Goal: Task Accomplishment & Management: Use online tool/utility

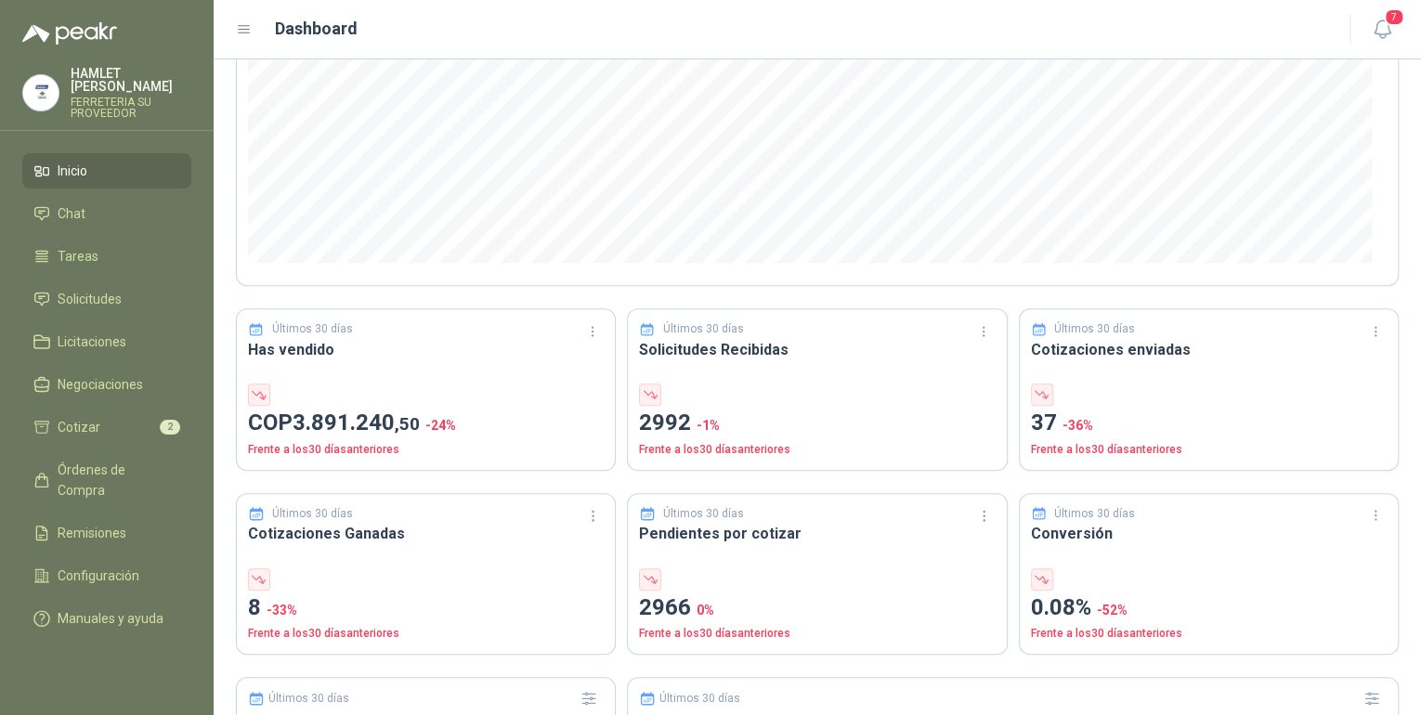
scroll to position [223, 0]
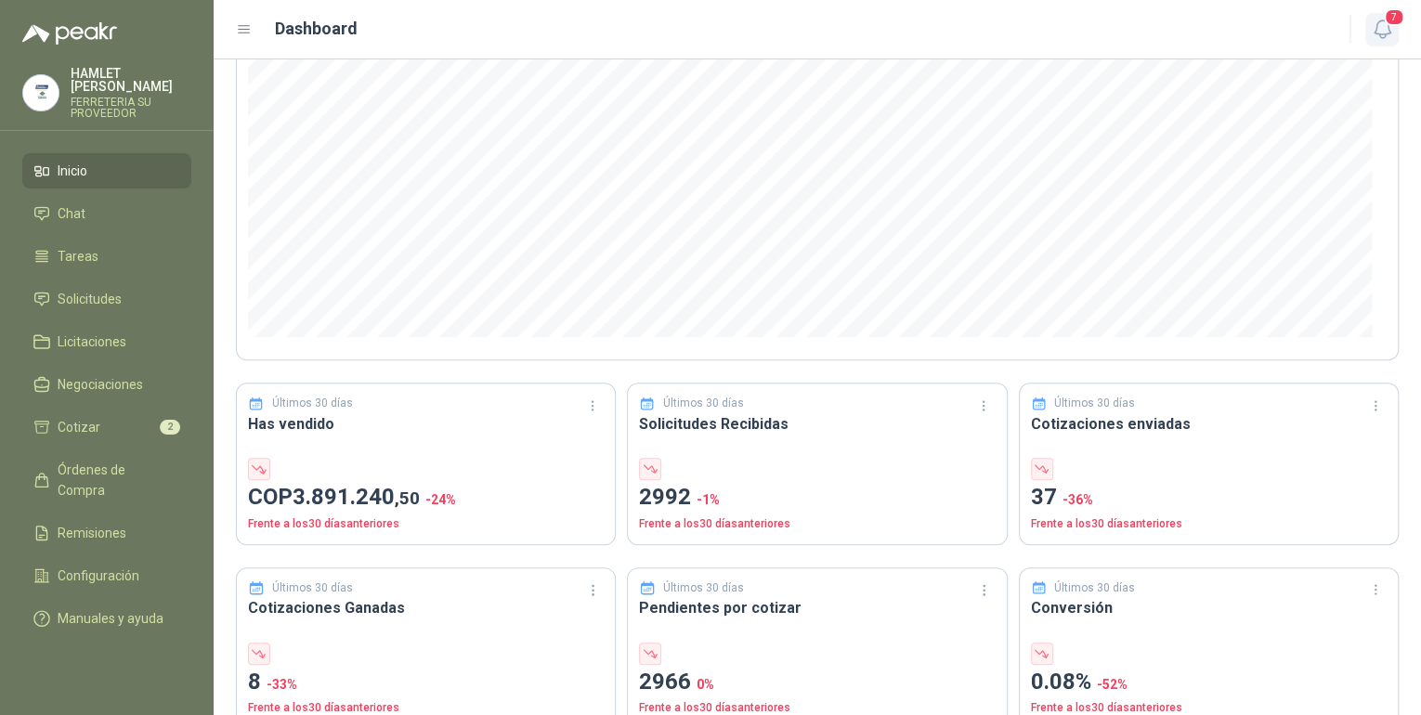
click at [1387, 20] on span "7" at bounding box center [1394, 17] width 20 height 18
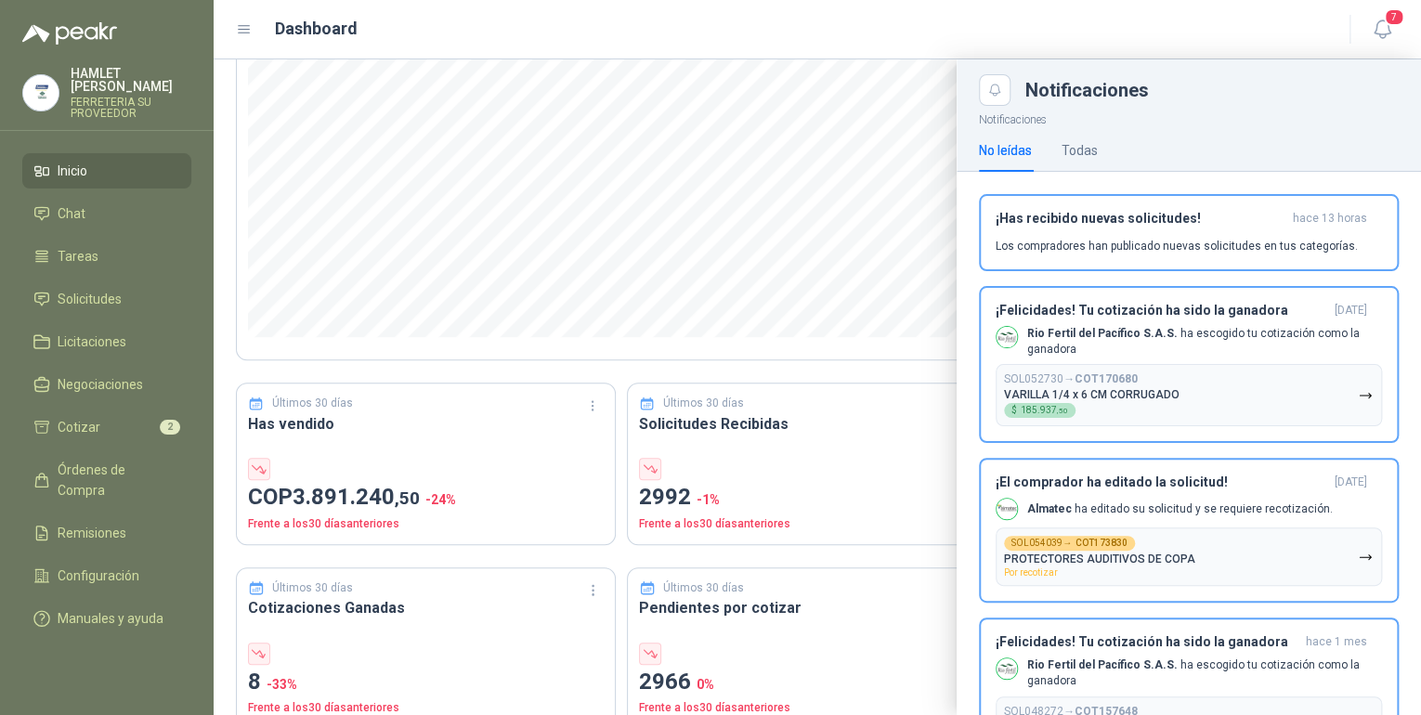
click at [838, 44] on header "Dashboard 7" at bounding box center [817, 29] width 1207 height 59
click at [1390, 33] on icon "button" at bounding box center [1382, 29] width 23 height 23
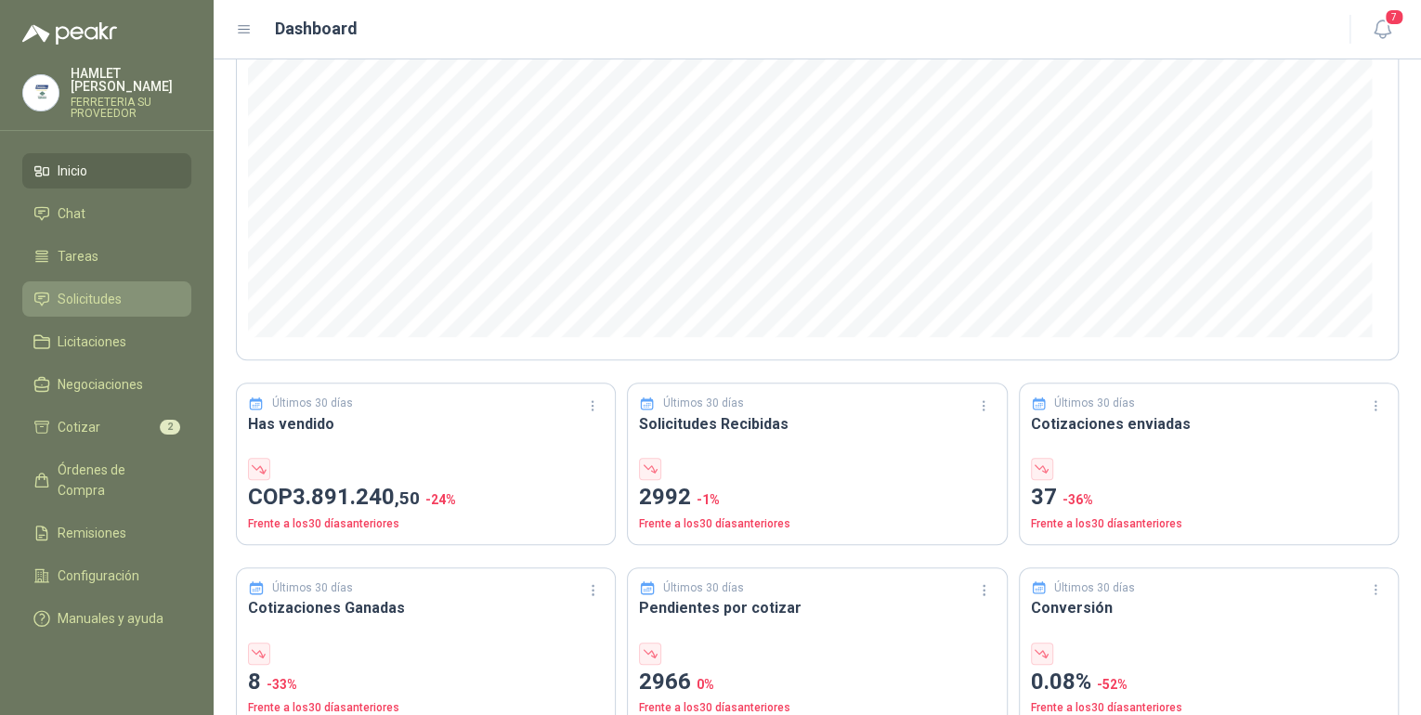
click at [110, 289] on span "Solicitudes" at bounding box center [90, 299] width 64 height 20
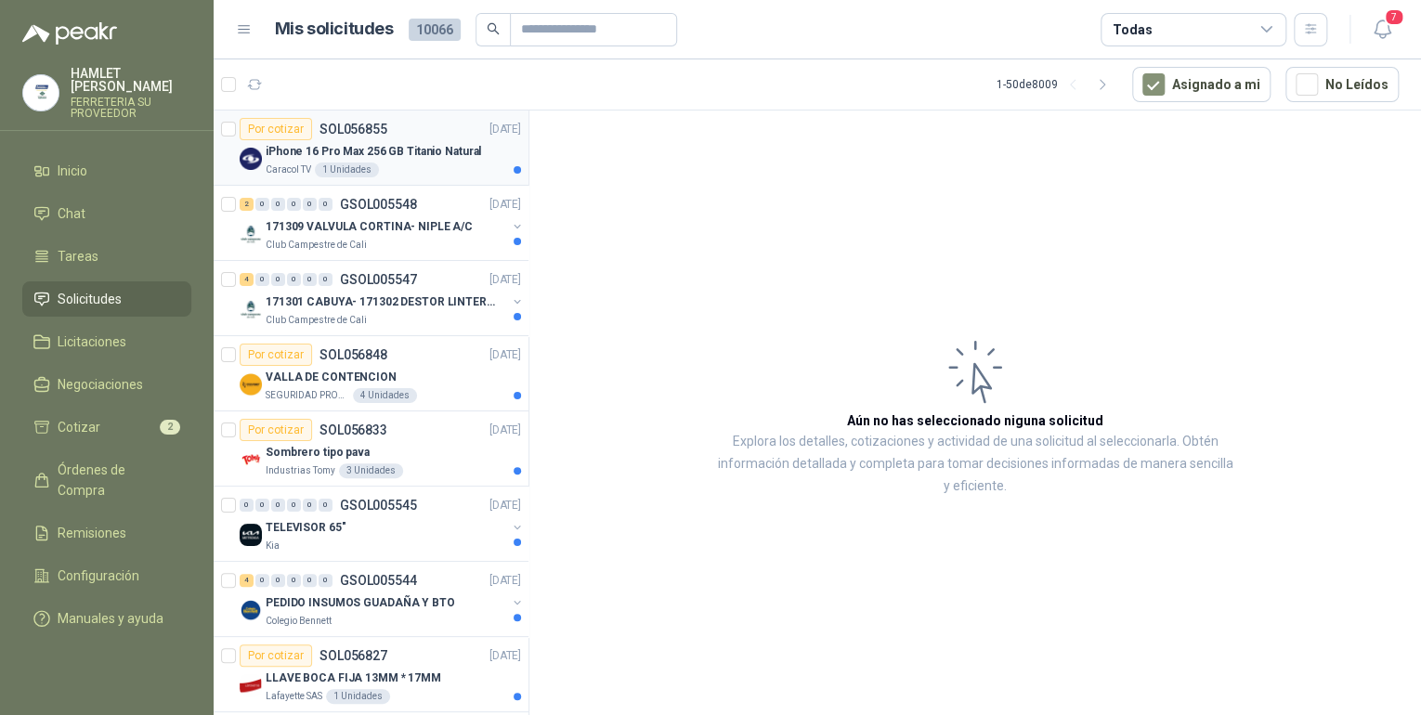
click at [418, 142] on div "iPhone 16 Pro Max 256 GB Titanio Natural" at bounding box center [393, 151] width 255 height 22
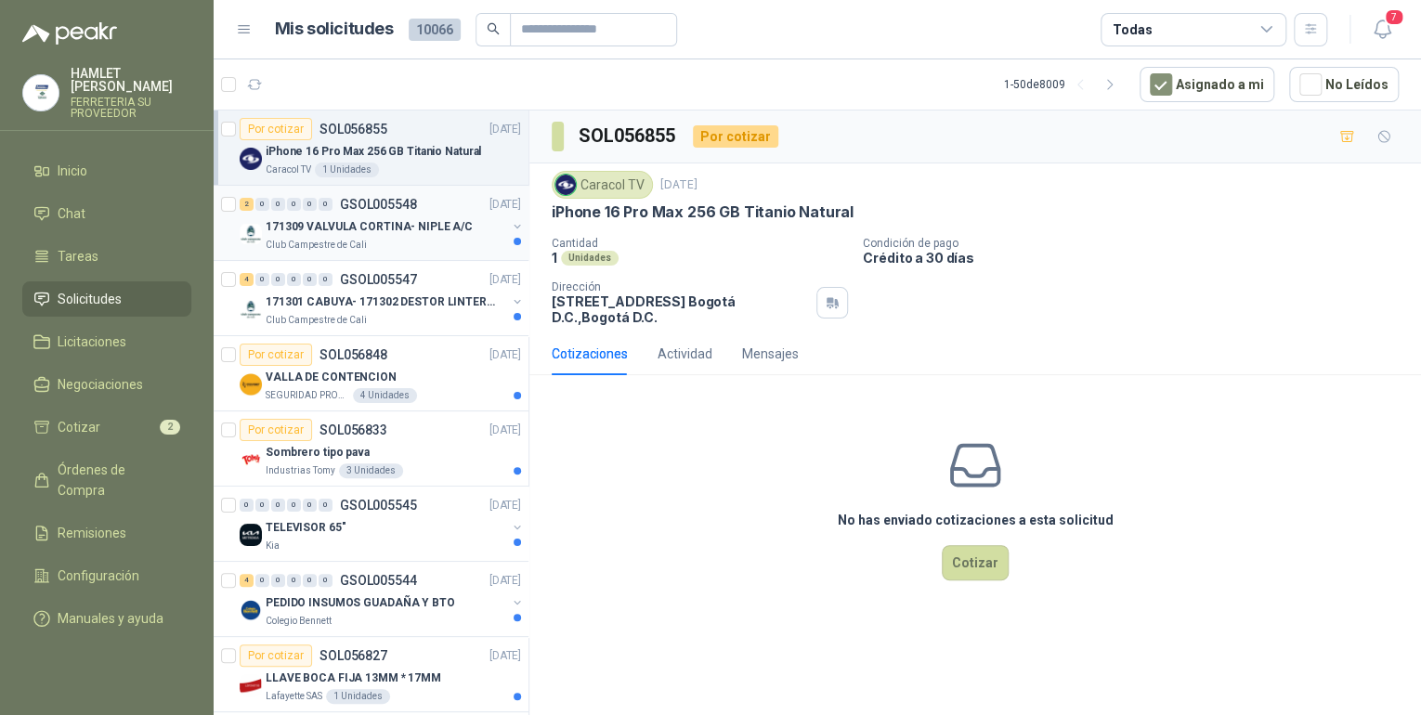
click at [416, 241] on div "Club Campestre de Cali" at bounding box center [386, 245] width 241 height 15
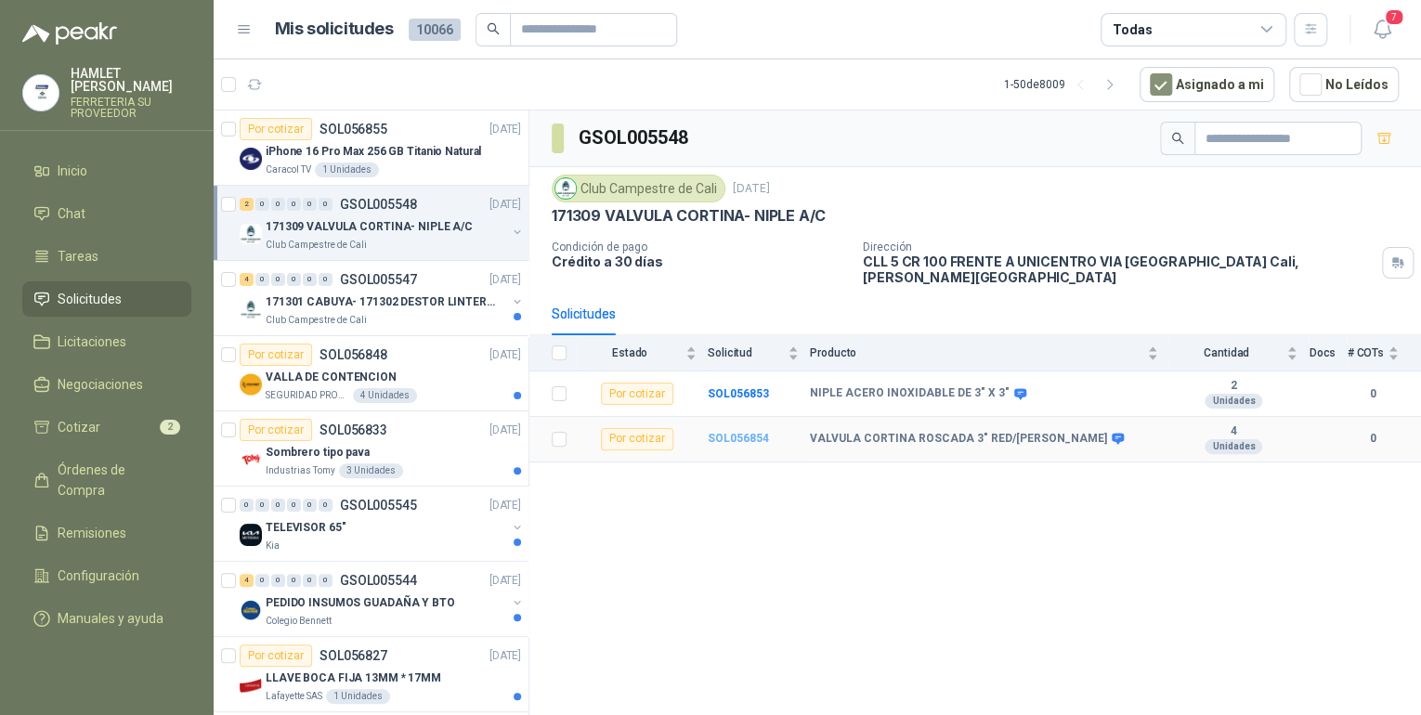
click at [736, 432] on b "SOL056854" at bounding box center [738, 438] width 61 height 13
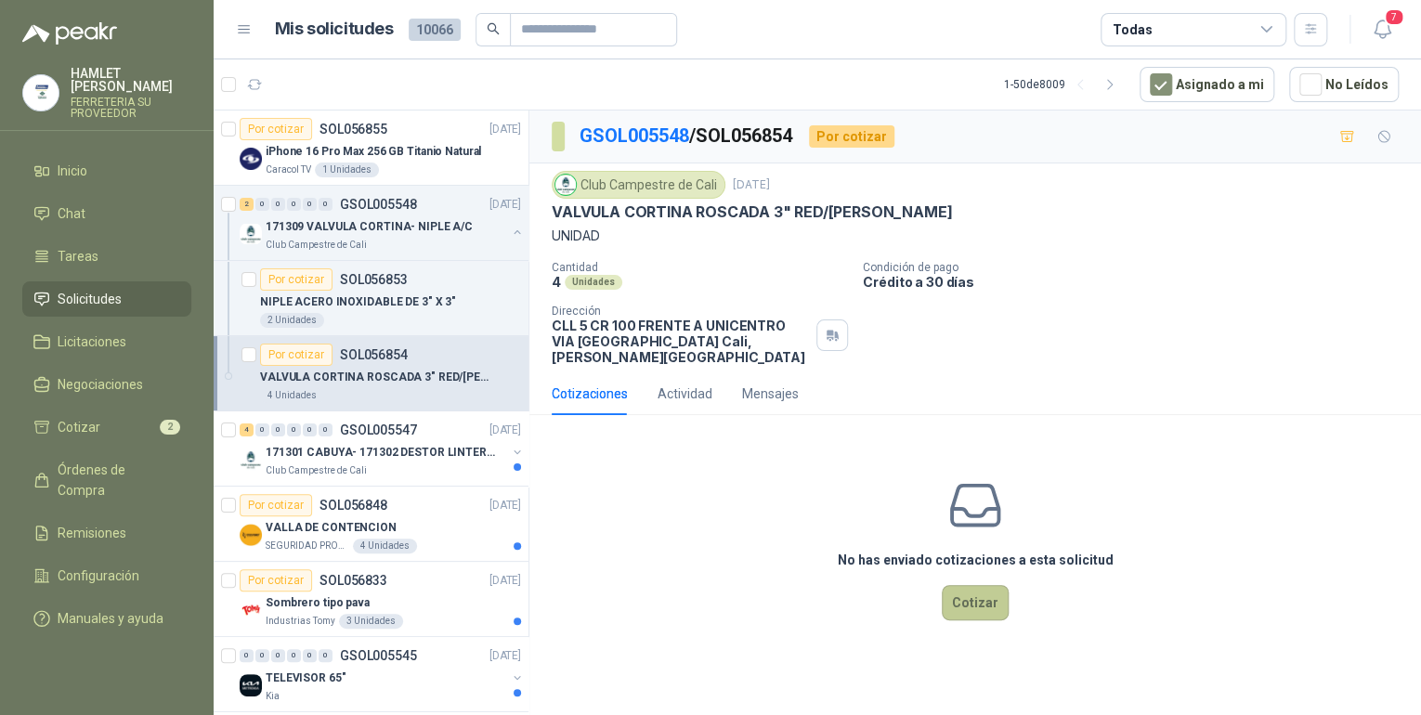
click at [985, 592] on button "Cotizar" at bounding box center [975, 602] width 67 height 35
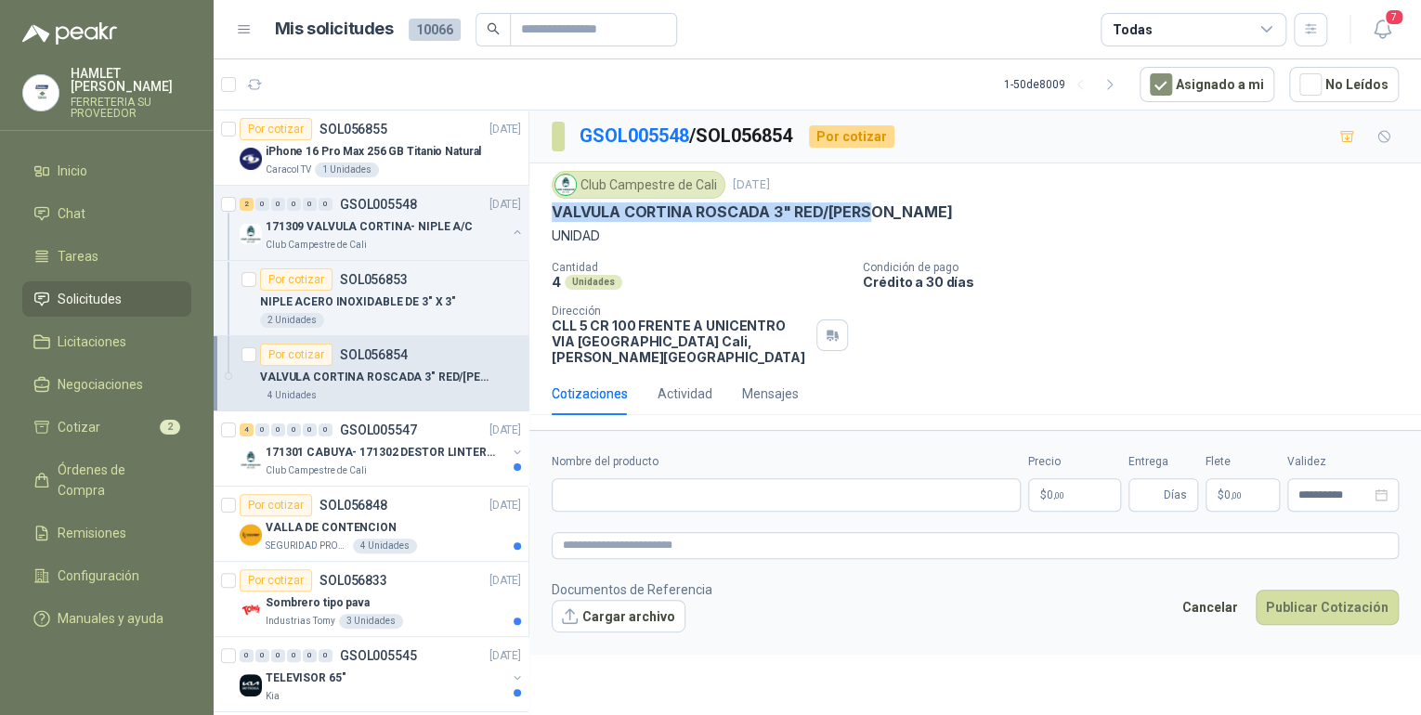
drag, startPoint x: 546, startPoint y: 206, endPoint x: 885, endPoint y: 219, distance: 339.3
click at [885, 219] on div "Club Campestre de Cali [DATE] VALVULA CORTINA ROSCADA 3" RED/[PERSON_NAME] UNID…" at bounding box center [975, 267] width 892 height 209
drag, startPoint x: 885, startPoint y: 219, endPoint x: 854, endPoint y: 213, distance: 32.2
copy p "VALVULA CORTINA ROSCADA 3" RED/[PERSON_NAME]"
click at [590, 479] on input "Nombre del producto" at bounding box center [786, 494] width 469 height 33
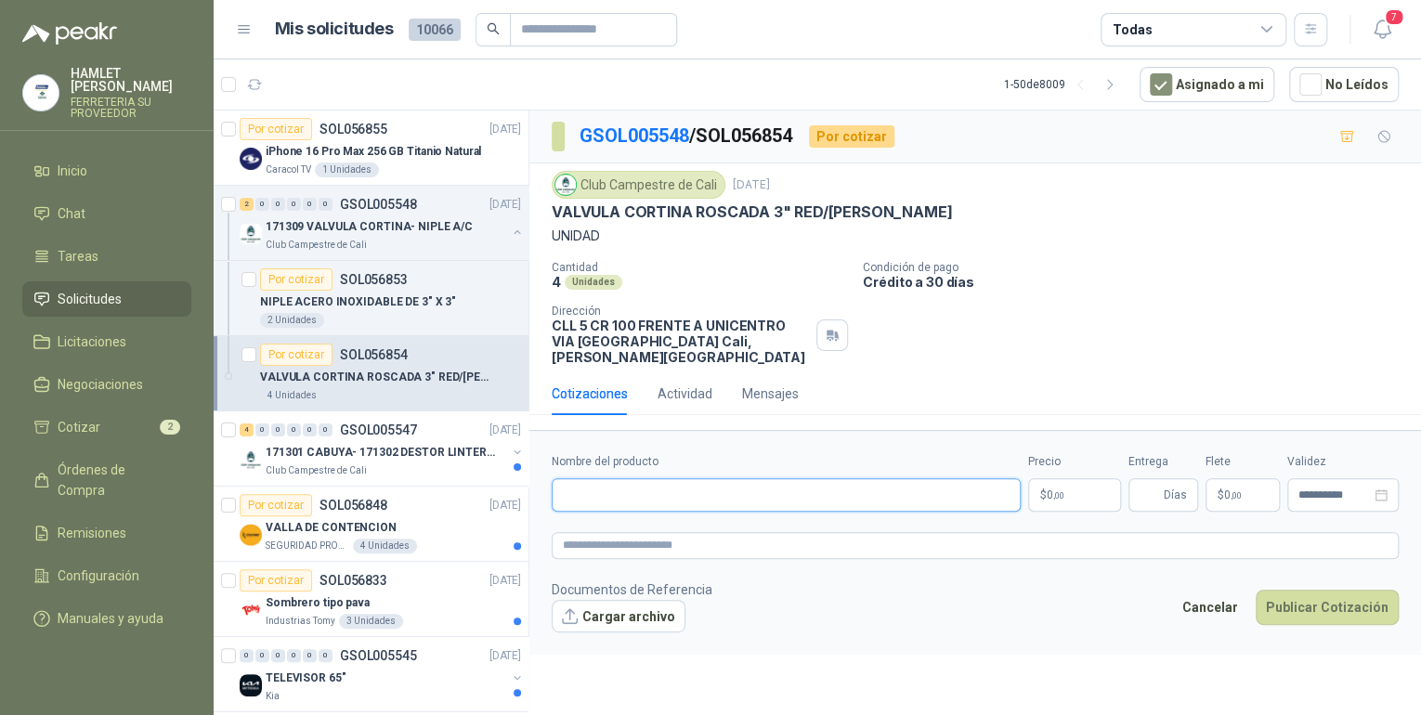
paste input "**********"
type input "**********"
drag, startPoint x: 881, startPoint y: 204, endPoint x: 539, endPoint y: 207, distance: 341.8
click at [539, 207] on div "Club Campestre de Cali [DATE] VALVULA CORTINA ROSCADA 3" RED/[PERSON_NAME] UNID…" at bounding box center [975, 267] width 892 height 209
drag, startPoint x: 539, startPoint y: 207, endPoint x: 566, endPoint y: 205, distance: 27.0
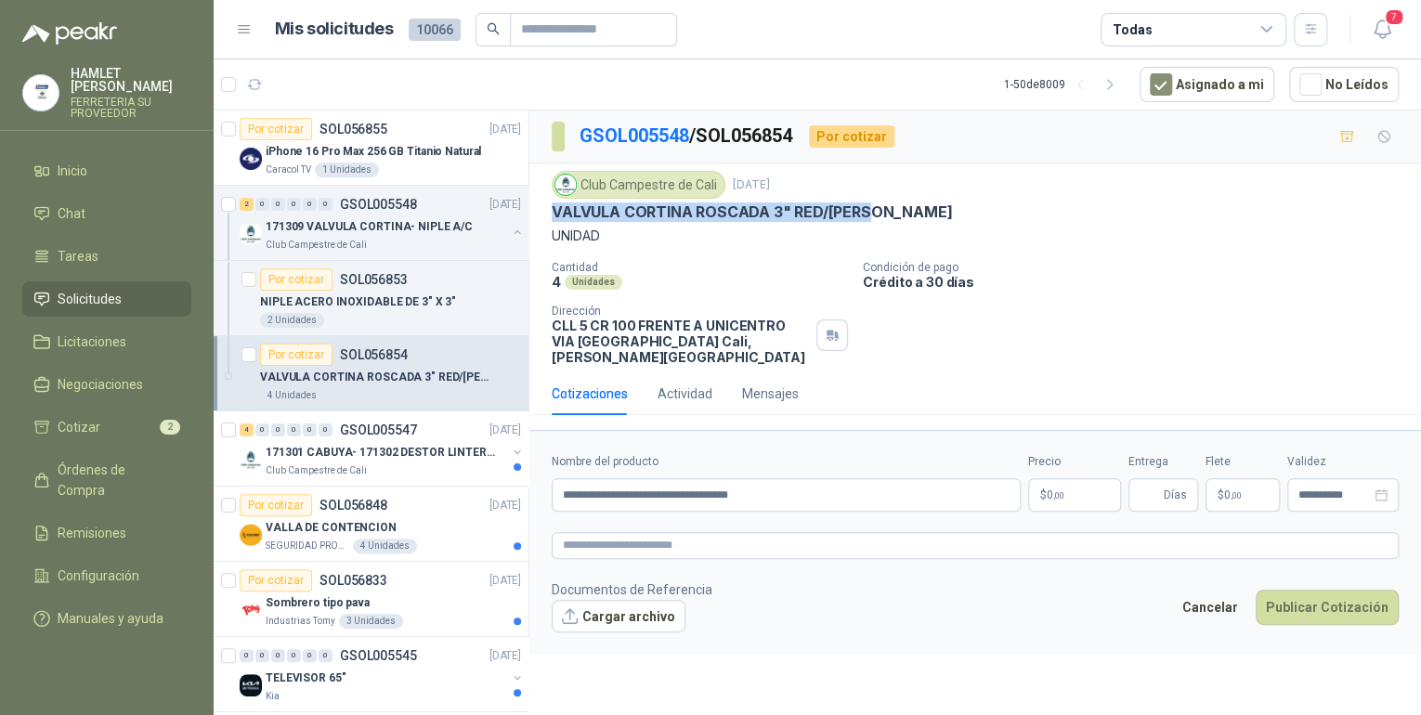
copy p "VALVULA CORTINA ROSCADA 3" RED/[PERSON_NAME]"
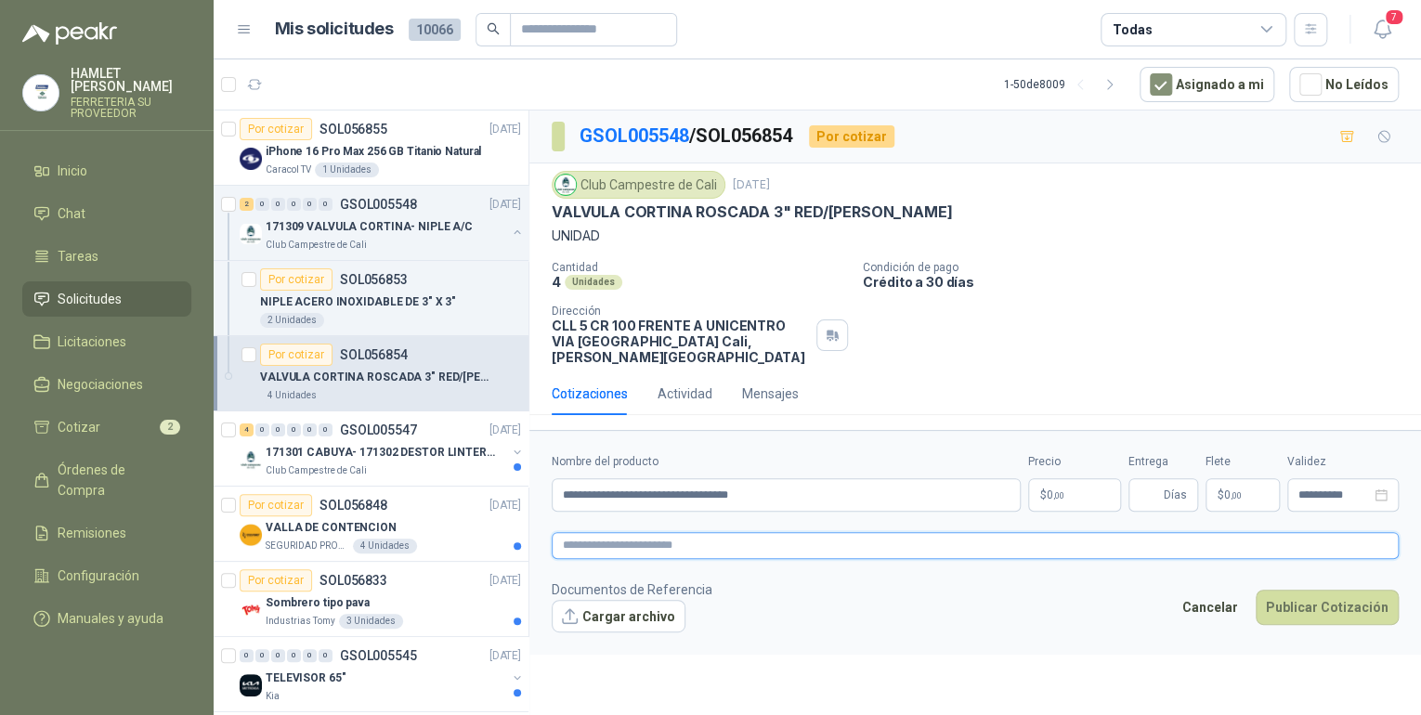
click at [613, 532] on textarea at bounding box center [975, 545] width 847 height 27
paste textarea "**********"
type textarea "**********"
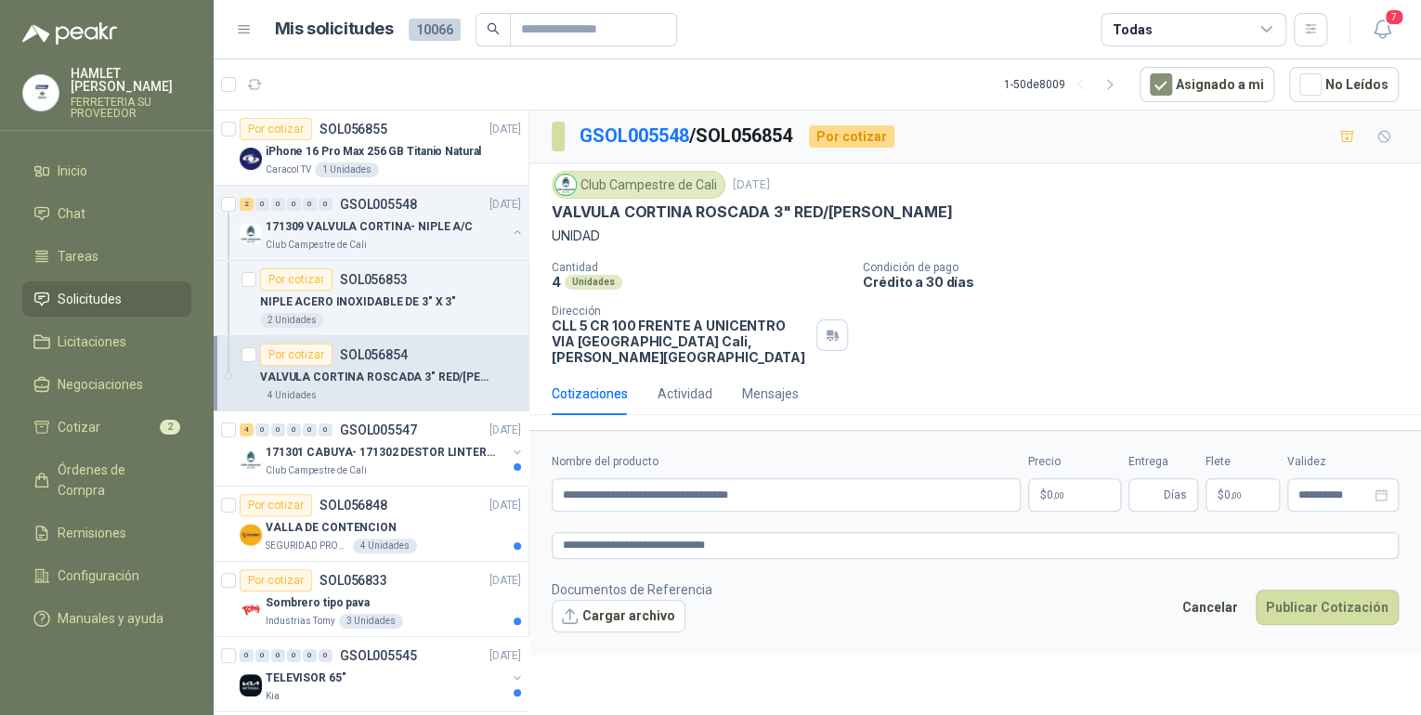
click at [1067, 483] on body "[PERSON_NAME] FERRETERIA SU PROVEEDOR Inicio Chat Tareas Solicitudes Licitacion…" at bounding box center [710, 357] width 1421 height 715
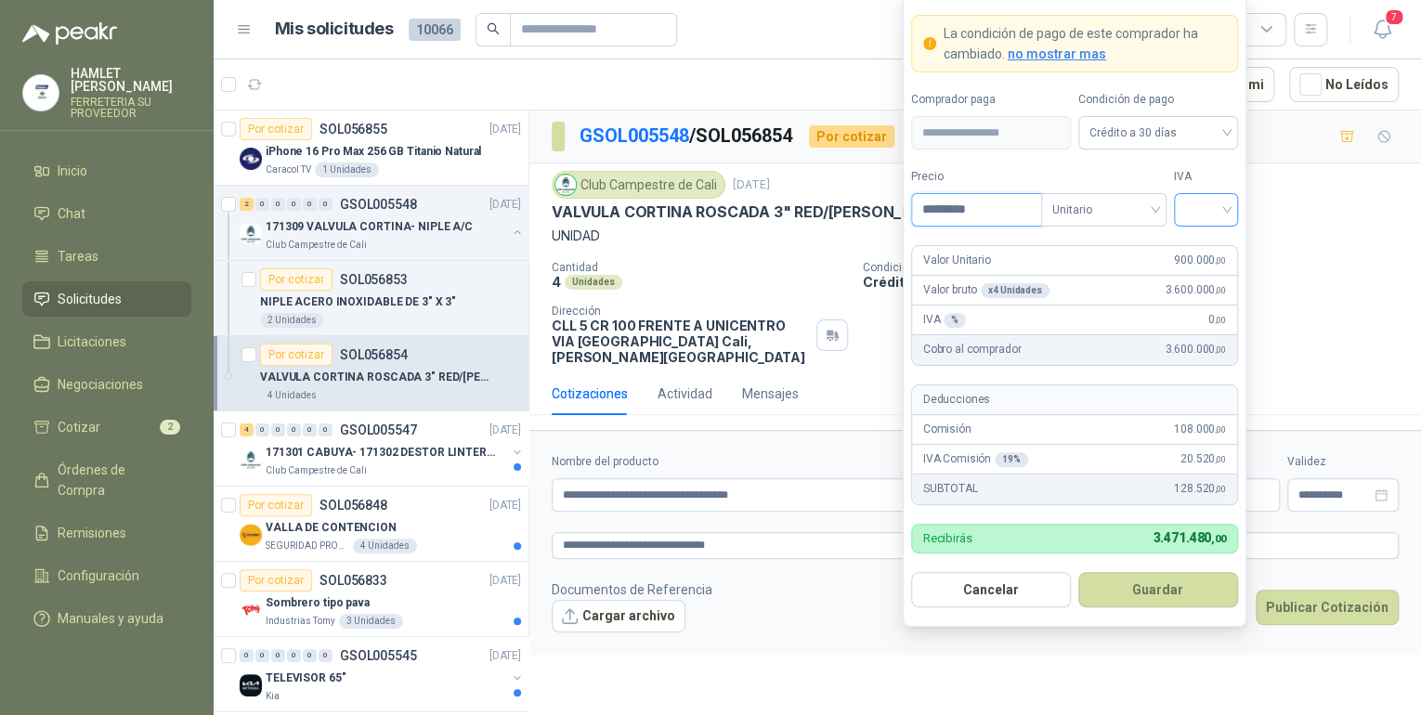
click at [1230, 209] on div at bounding box center [1206, 209] width 64 height 33
type input "*********"
click at [1204, 245] on div "19%" at bounding box center [1206, 249] width 34 height 20
click at [1144, 594] on button "Guardar" at bounding box center [1158, 589] width 160 height 35
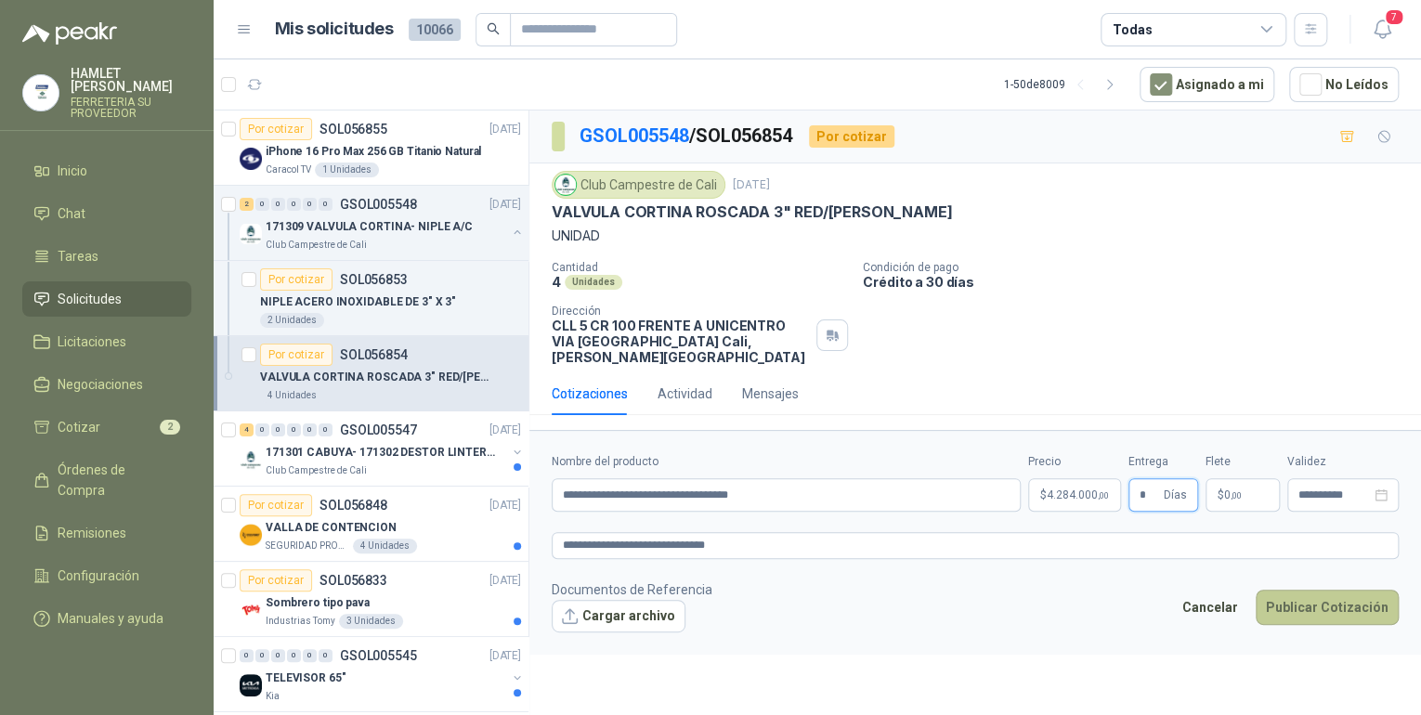
type input "*"
click at [1338, 594] on button "Publicar Cotización" at bounding box center [1327, 607] width 143 height 35
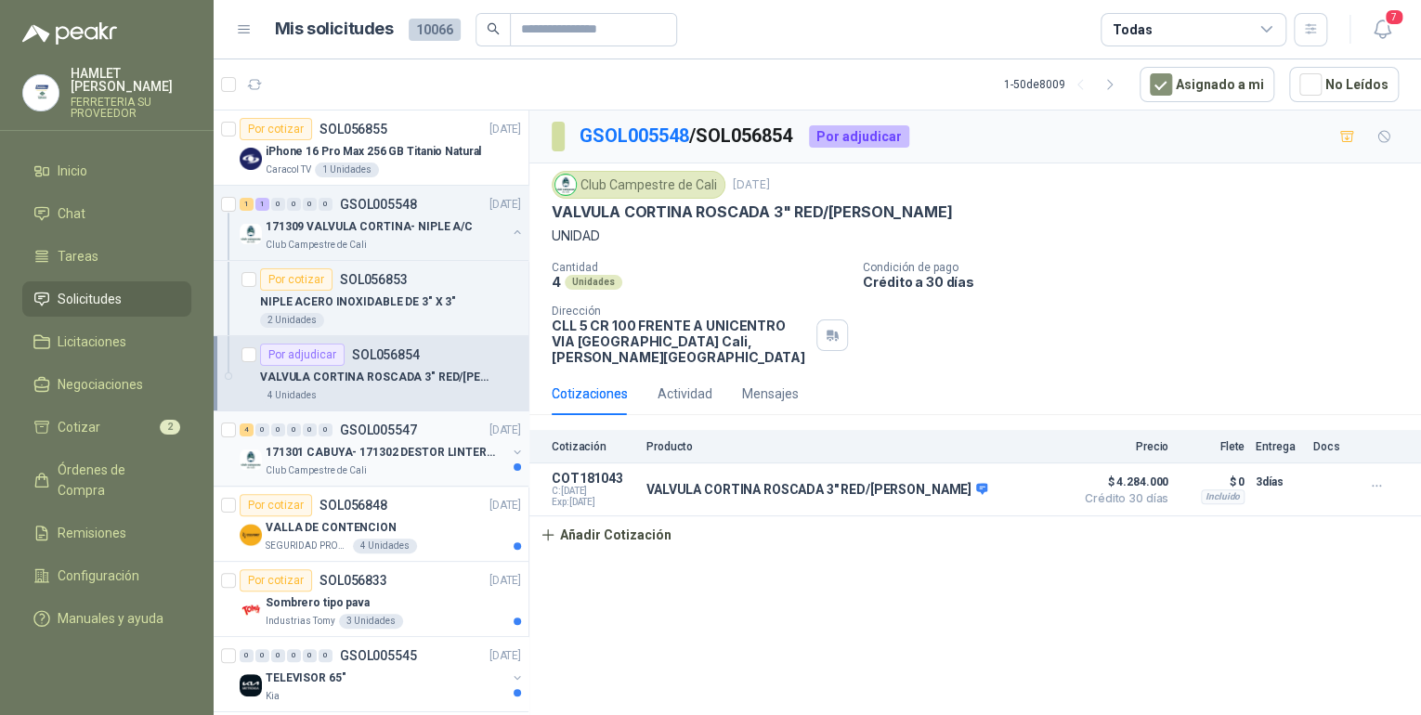
scroll to position [149, 0]
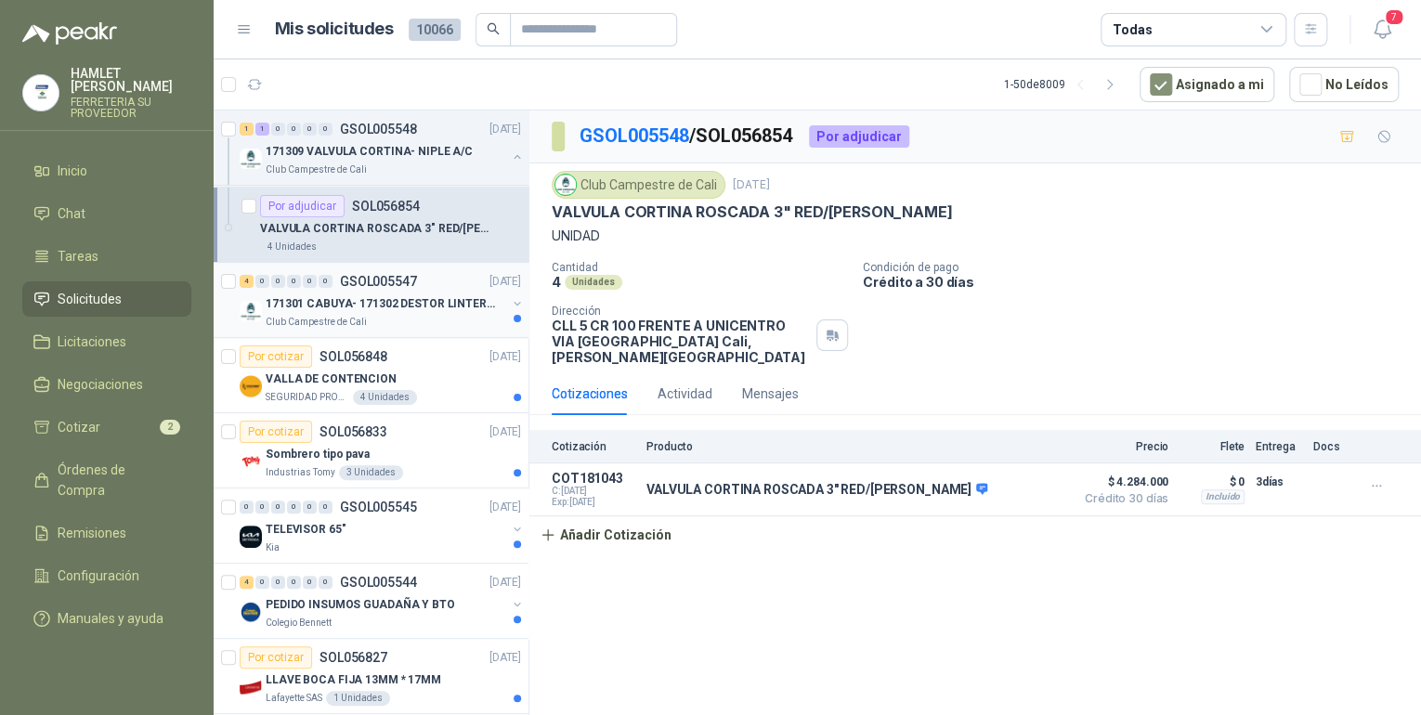
click at [396, 312] on div "171301 CABUYA- 171302 DESTOR LINTER- 171305 PINZA" at bounding box center [386, 304] width 241 height 22
